Goal: Task Accomplishment & Management: Use online tool/utility

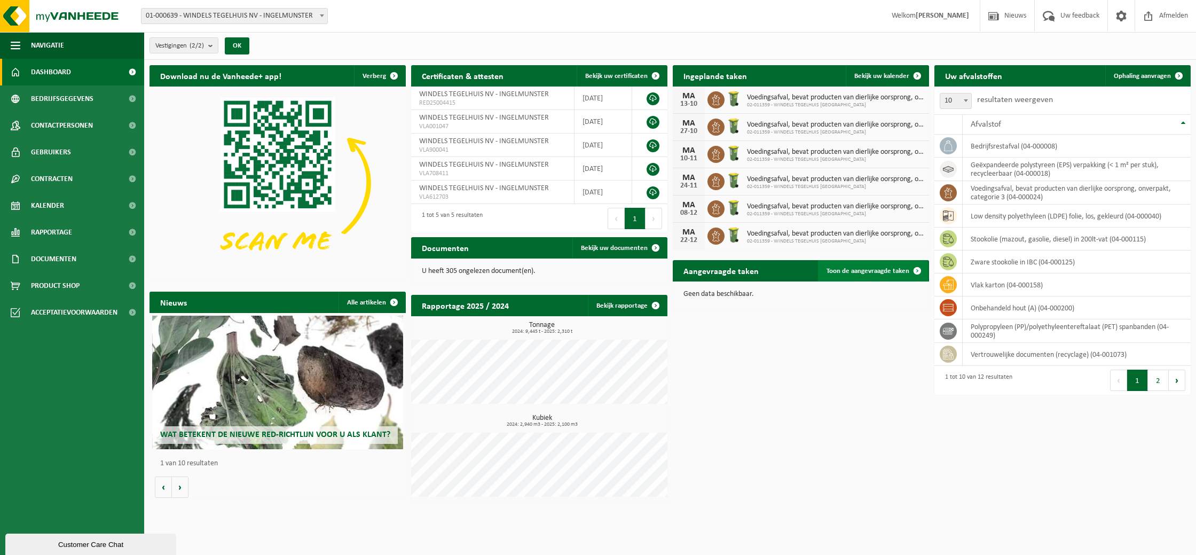
click at [911, 271] on span at bounding box center [917, 270] width 21 height 21
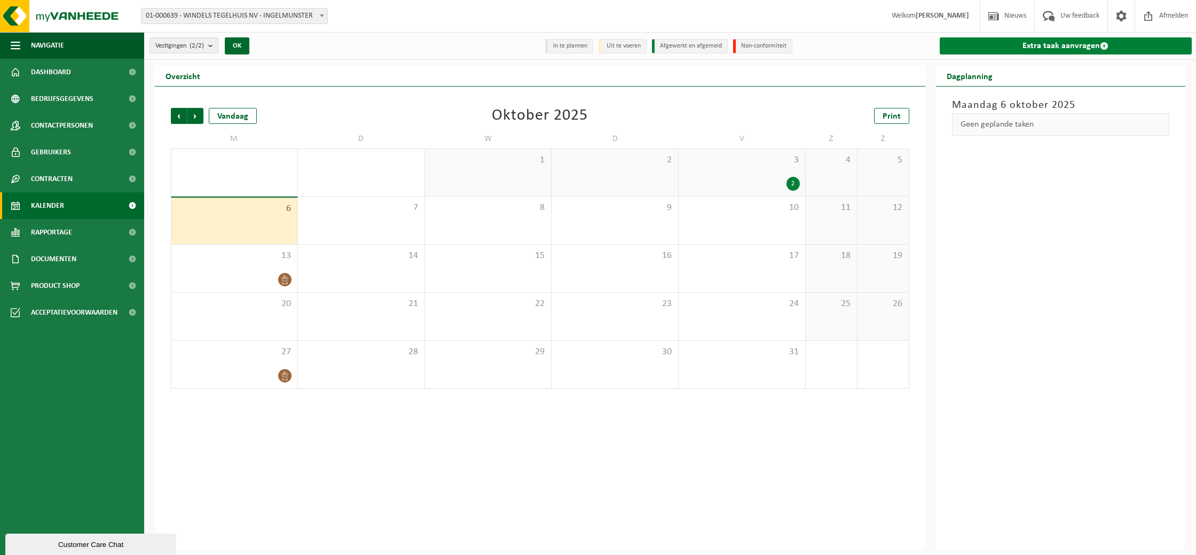
click at [1060, 46] on link "Extra taak aanvragen" at bounding box center [1066, 45] width 253 height 17
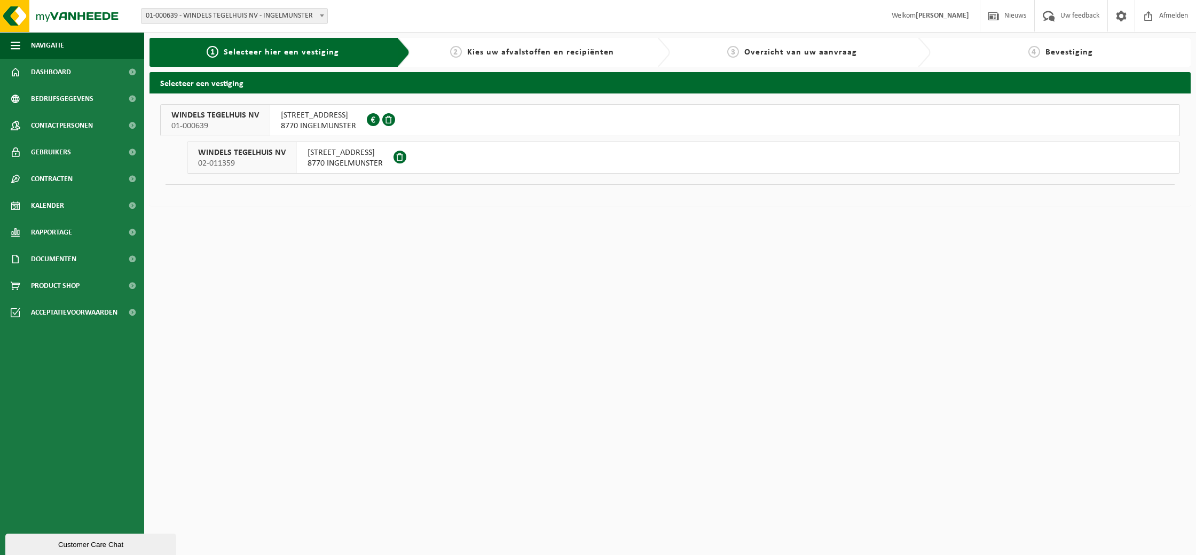
click at [352, 156] on span "KORTRIJKSTRAAT 144" at bounding box center [345, 152] width 75 height 11
click at [326, 128] on span "8770 INGELMUNSTER" at bounding box center [318, 126] width 75 height 11
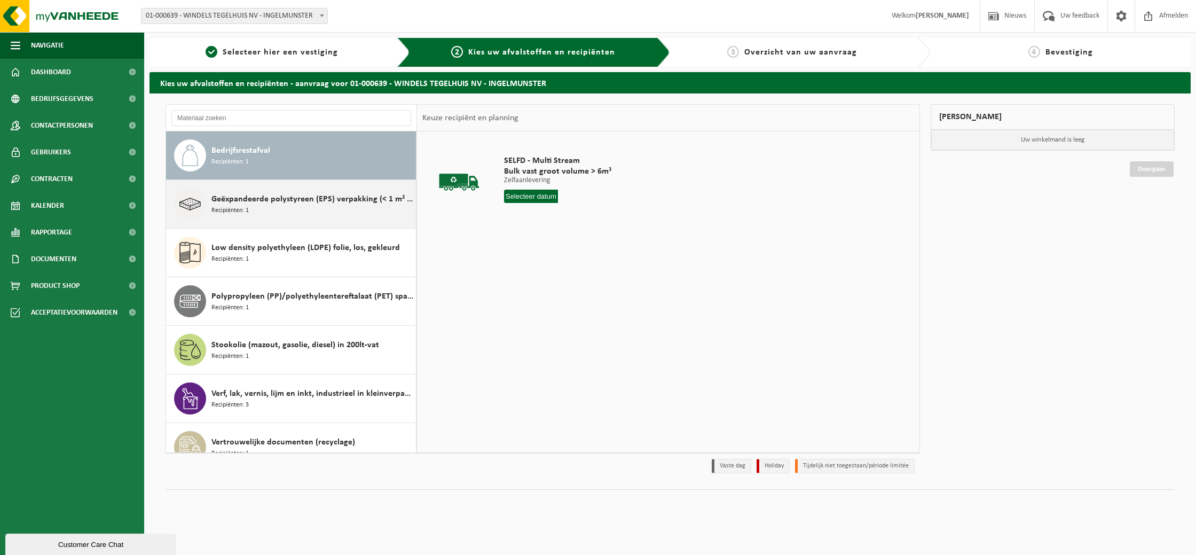
click at [323, 207] on div "Geëxpandeerde polystyreen (EPS) verpakking (< 1 m² per stuk), recycleerbaar Rec…" at bounding box center [312, 204] width 202 height 32
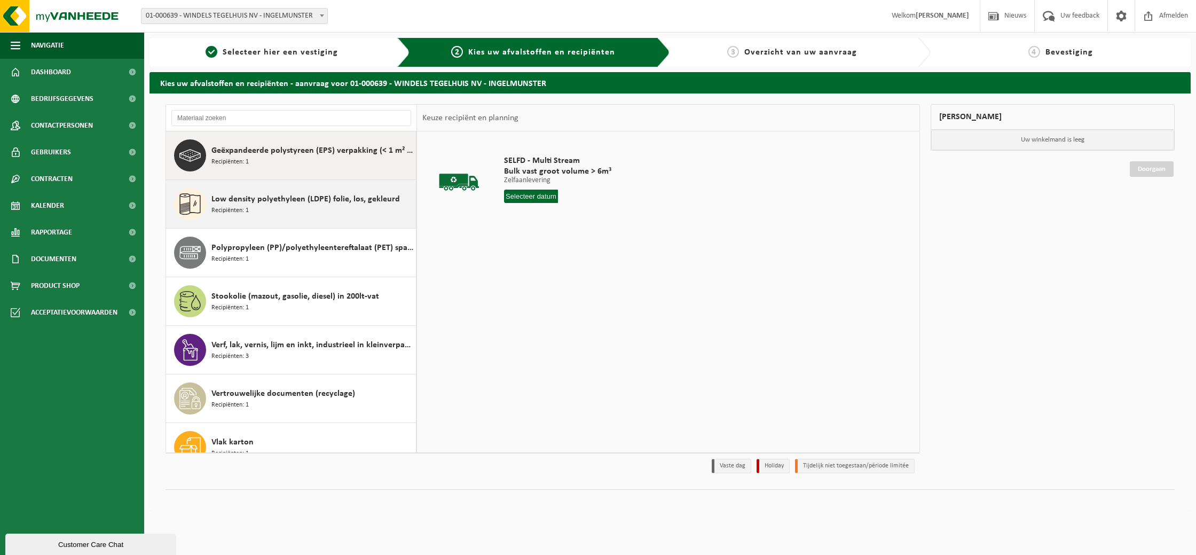
scroll to position [49, 0]
click at [319, 208] on div "Low density polyethyleen (LDPE) folie, los, gekleurd Recipiënten: 1" at bounding box center [312, 204] width 202 height 32
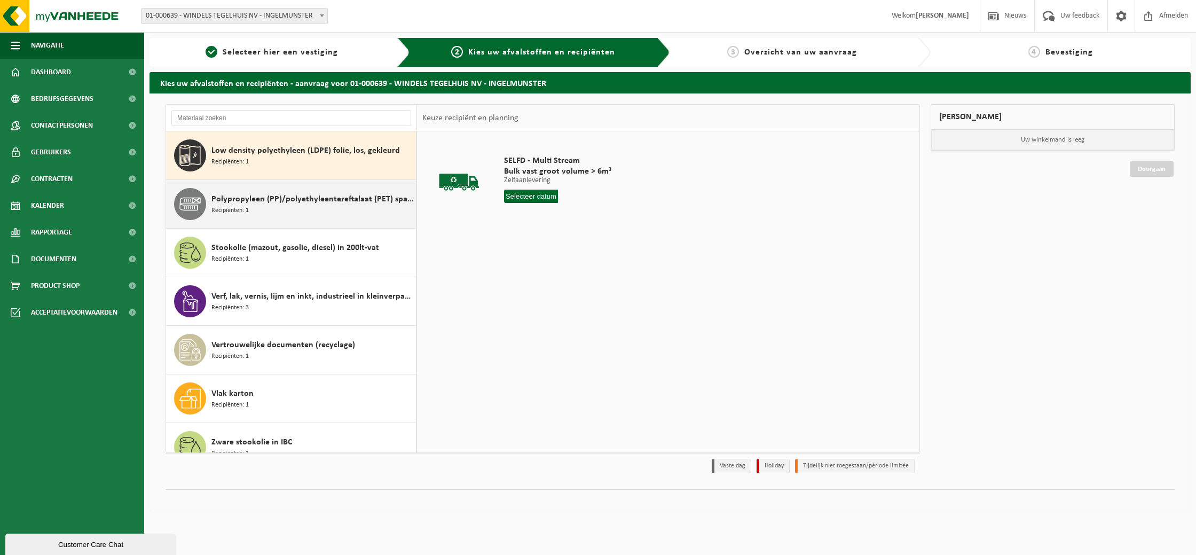
scroll to position [97, 0]
click at [519, 197] on input "text" at bounding box center [531, 196] width 54 height 13
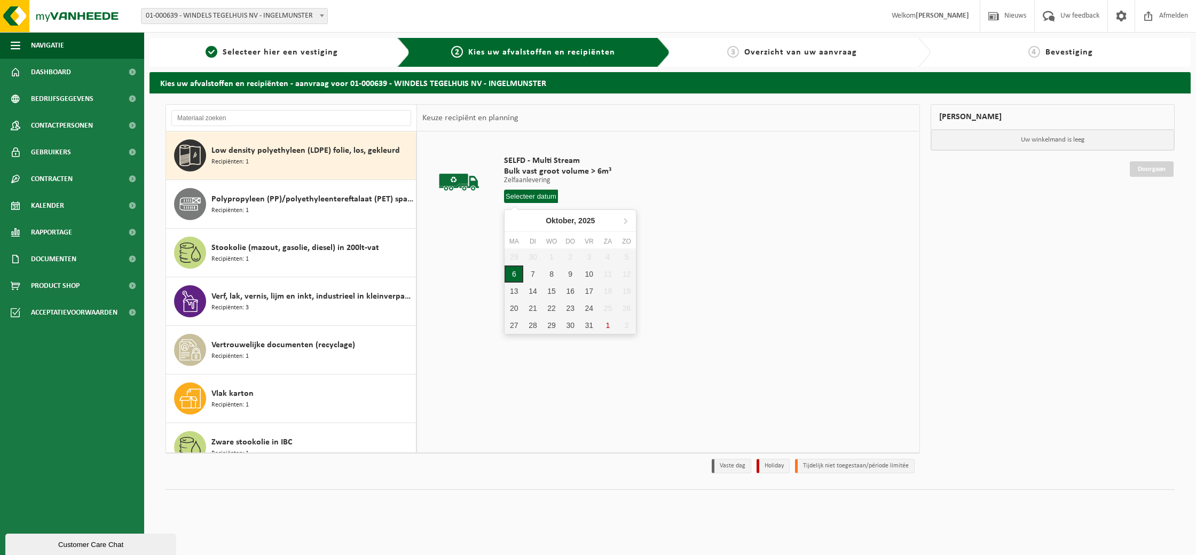
click at [511, 272] on div "6" at bounding box center [514, 273] width 19 height 17
type input "Van 2025-10-06"
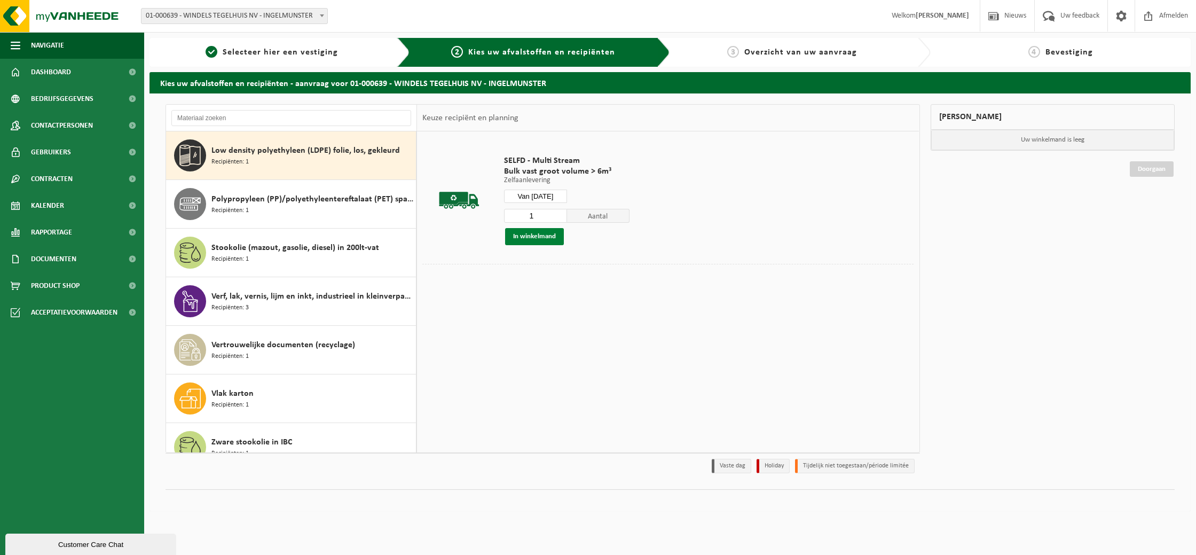
click at [545, 236] on button "In winkelmand" at bounding box center [534, 236] width 59 height 17
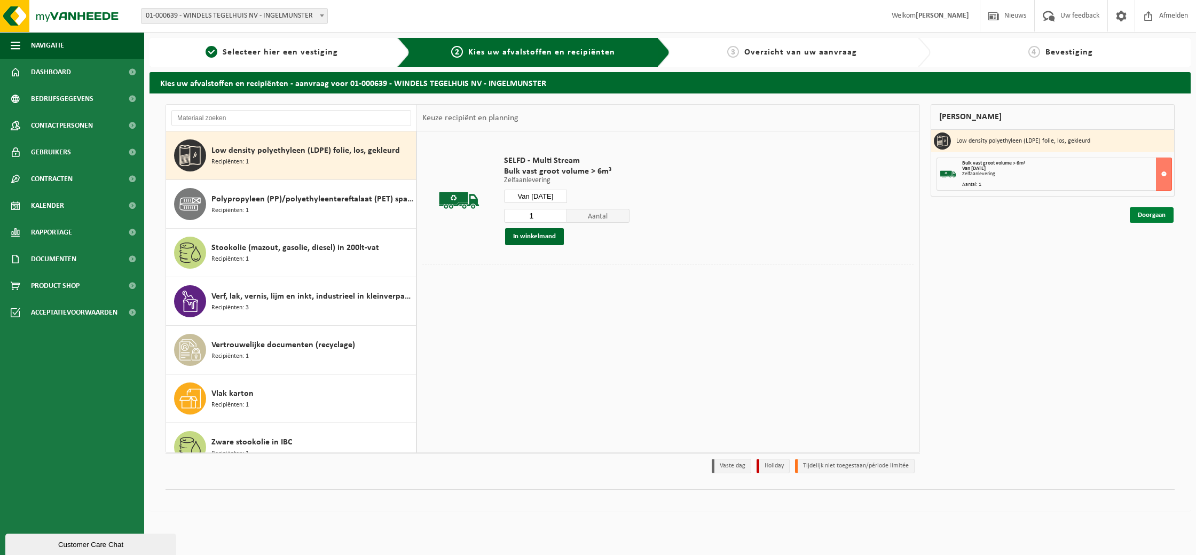
click at [1152, 216] on link "Doorgaan" at bounding box center [1152, 214] width 44 height 15
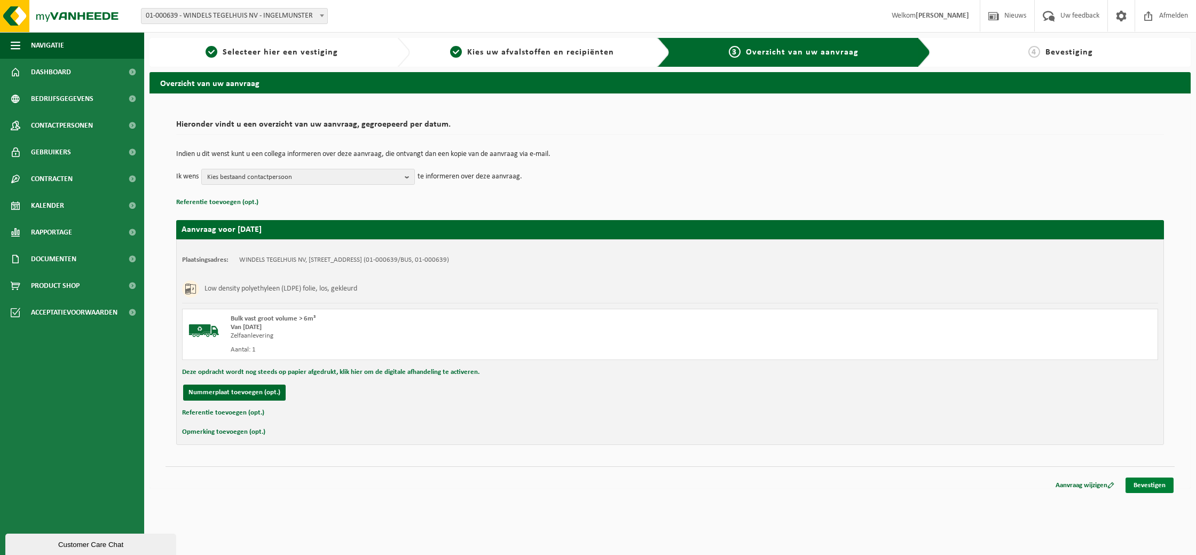
click at [1149, 486] on link "Bevestigen" at bounding box center [1150, 484] width 48 height 15
